Goal: Navigation & Orientation: Find specific page/section

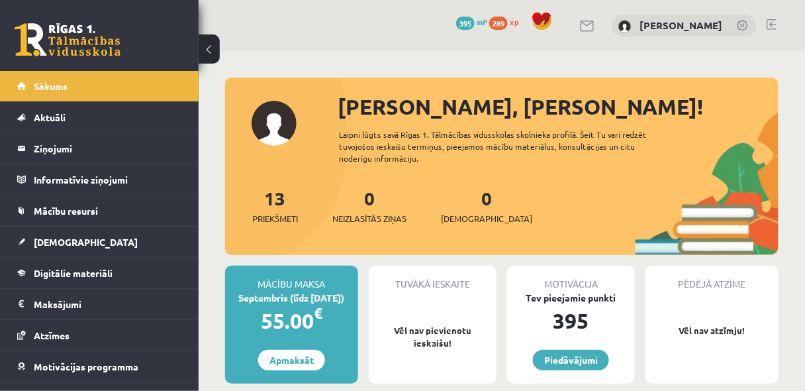
drag, startPoint x: 233, startPoint y: 295, endPoint x: 360, endPoint y: 294, distance: 127.1
click at [360, 294] on div "Mācību maksa Septembris (līdz 15.09.25) 55.00 € Apmaksāt" at bounding box center [294, 325] width 138 height 118
click at [356, 338] on div "Mācību maksa Septembris (līdz 15.09.25) 55.00 € Apmaksāt" at bounding box center [291, 325] width 133 height 118
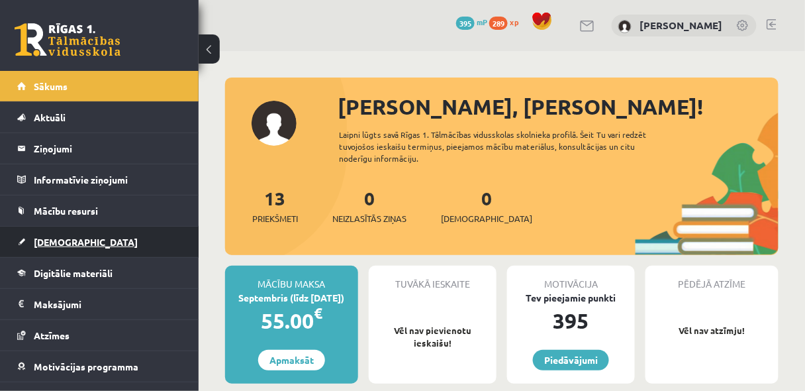
click at [47, 243] on span "[DEMOGRAPHIC_DATA]" at bounding box center [86, 242] width 104 height 12
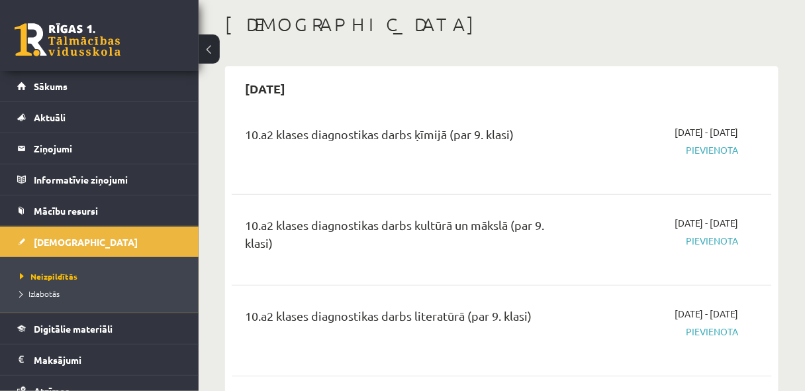
scroll to position [70, 0]
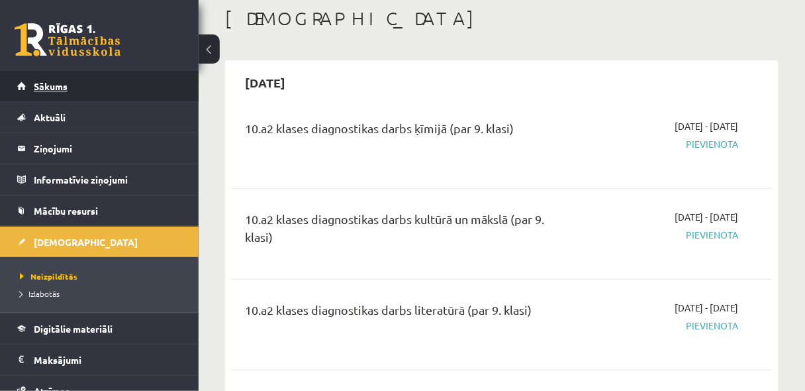
click at [62, 89] on span "Sākums" at bounding box center [51, 86] width 34 height 12
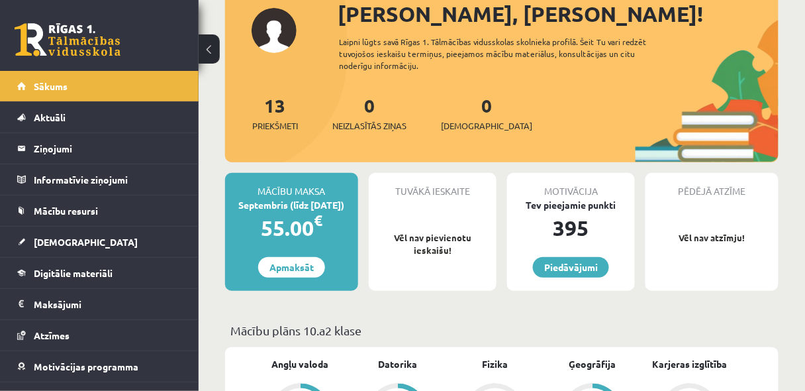
scroll to position [106, 0]
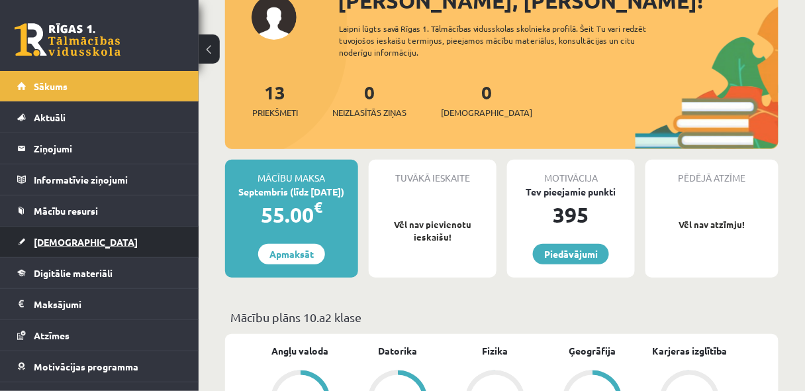
click at [47, 243] on span "[DEMOGRAPHIC_DATA]" at bounding box center [86, 242] width 104 height 12
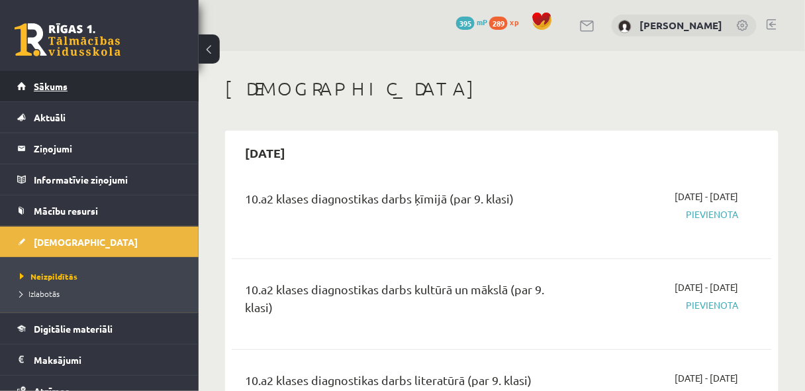
click at [35, 82] on span "Sākums" at bounding box center [51, 86] width 34 height 12
